Goal: Find specific page/section: Find specific page/section

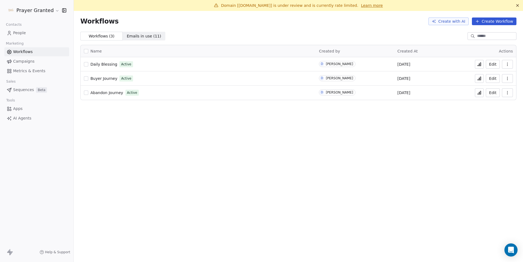
click at [313, 111] on div "Domain [[DOMAIN_NAME]] is under review and is currently rate limited. Learn mor…" at bounding box center [298, 131] width 449 height 262
click at [22, 33] on span "People" at bounding box center [19, 33] width 13 height 6
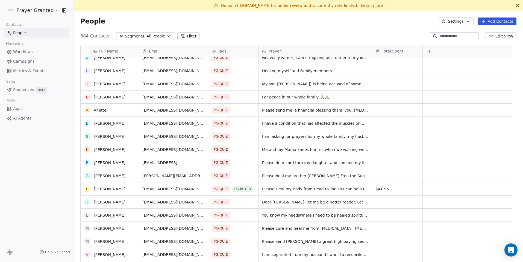
scroll to position [4, 0]
